Goal: Find specific page/section: Find specific page/section

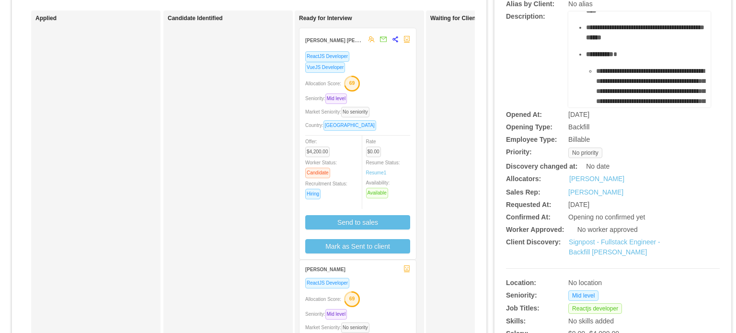
scroll to position [72, 0]
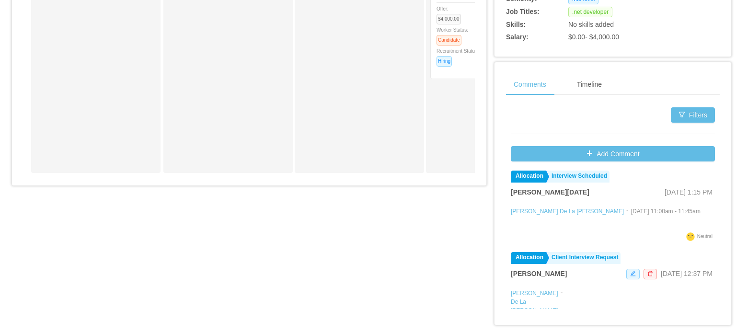
scroll to position [226, 0]
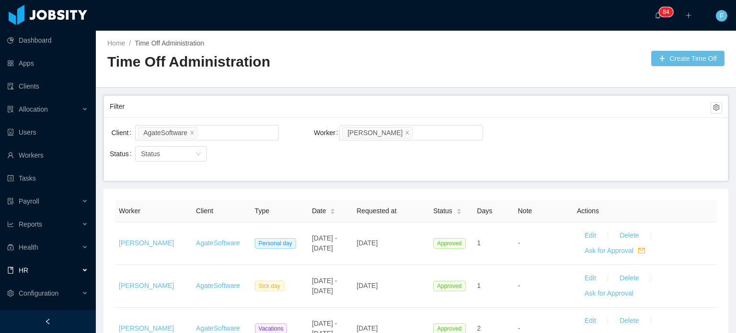
click at [494, 40] on div "Home / Time Off Administration / Time Off Administration Create Time Off" at bounding box center [416, 59] width 640 height 57
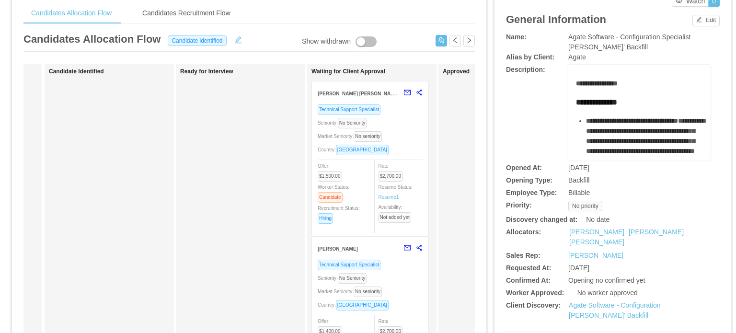
scroll to position [38, 0]
